Goal: Task Accomplishment & Management: Use online tool/utility

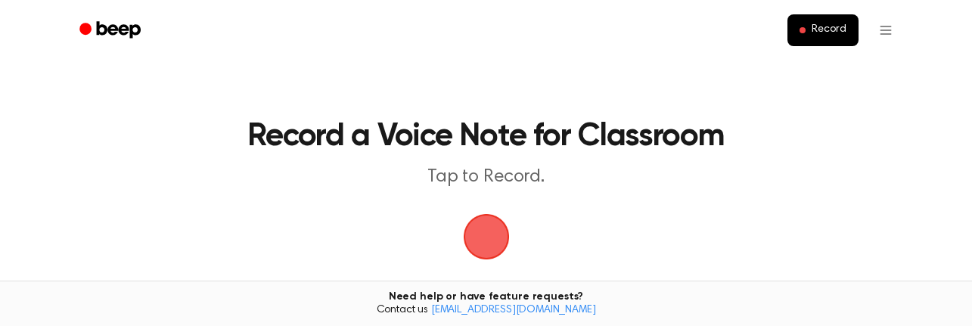
click at [484, 244] on span "button" at bounding box center [486, 237] width 56 height 56
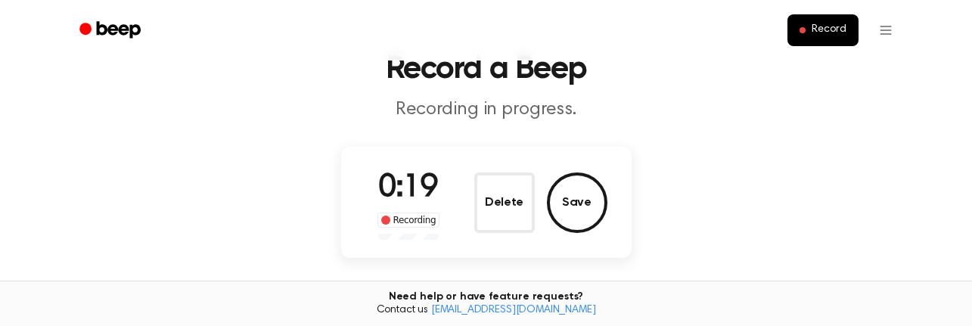
scroll to position [67, 0]
click at [582, 206] on button "Save" at bounding box center [577, 203] width 61 height 61
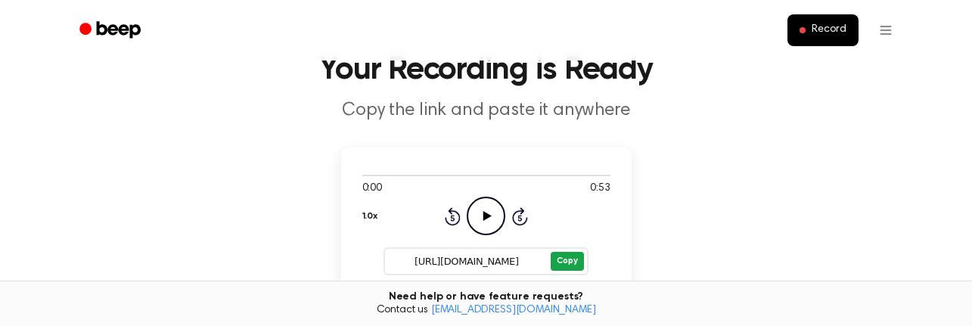
click at [564, 258] on button "Copy" at bounding box center [567, 261] width 33 height 19
click at [410, 259] on input "https://beep.audio/B96nxJv" at bounding box center [466, 261] width 163 height 21
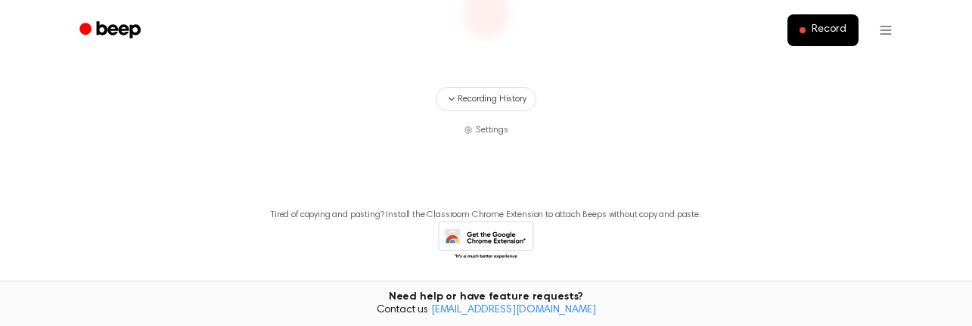
scroll to position [220, 0]
click at [510, 98] on span "Recording History" at bounding box center [492, 100] width 68 height 14
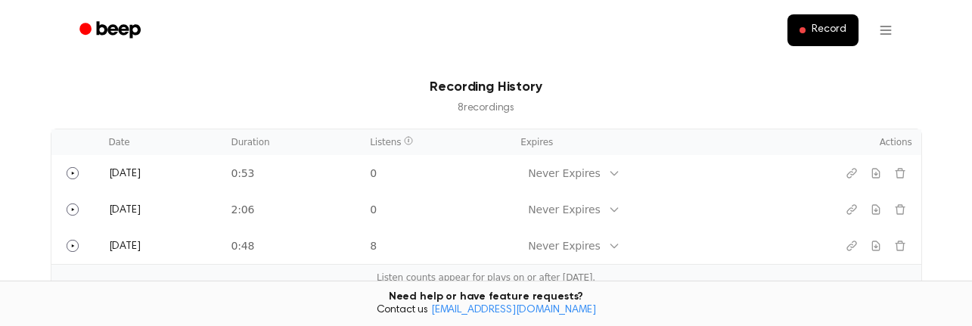
scroll to position [305, 0]
click at [741, 64] on main "Record a Voice Note for Classroom Tap to Record. Recording History 8 recording …" at bounding box center [486, 152] width 972 height 915
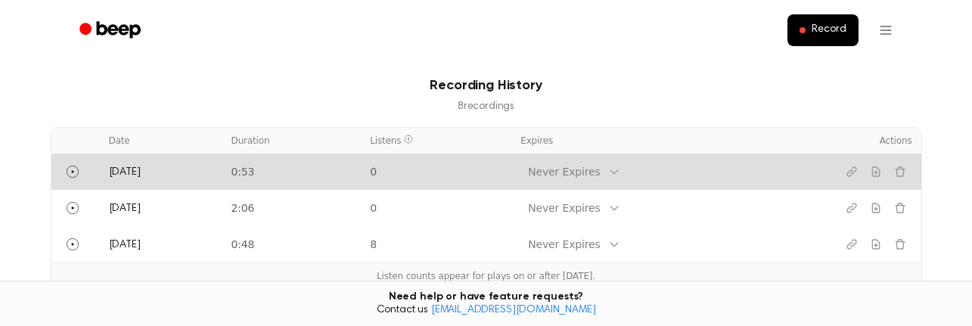
click at [338, 173] on td "0:53" at bounding box center [291, 172] width 139 height 36
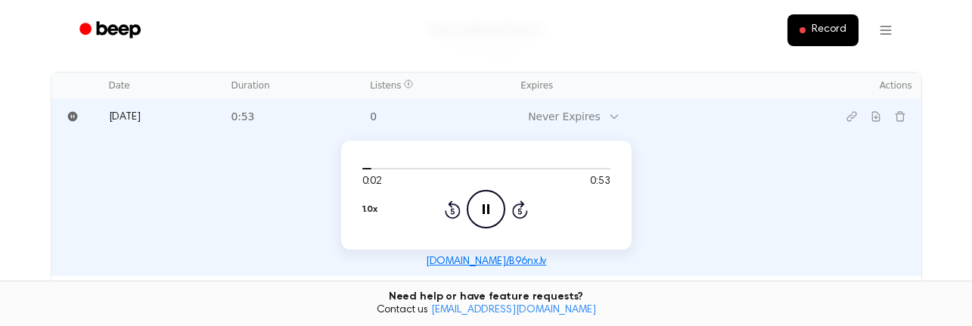
scroll to position [365, 0]
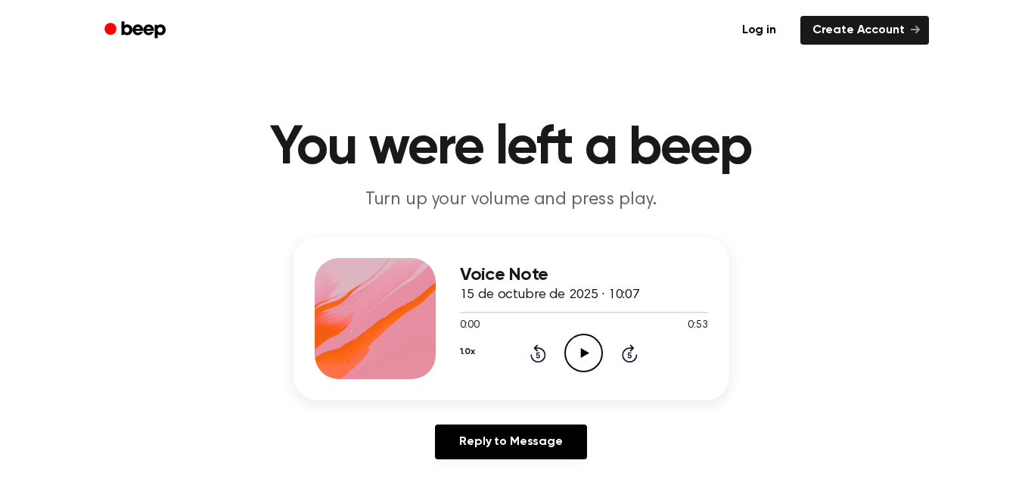
click at [588, 352] on icon "Play Audio" at bounding box center [583, 353] width 39 height 39
click at [800, 211] on p "Turn up your volume and press play." at bounding box center [511, 200] width 581 height 25
click at [189, 218] on main "You were left a beep Turn up your volume and press play. Voice Note 15 de octub…" at bounding box center [511, 466] width 1022 height 933
